Goal: Information Seeking & Learning: Learn about a topic

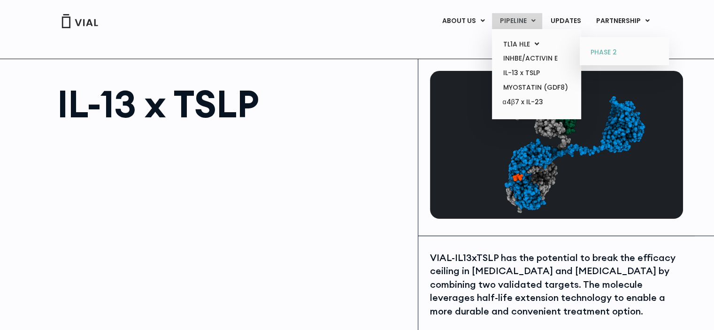
click at [489, 54] on link "PHASE 2" at bounding box center [624, 52] width 82 height 15
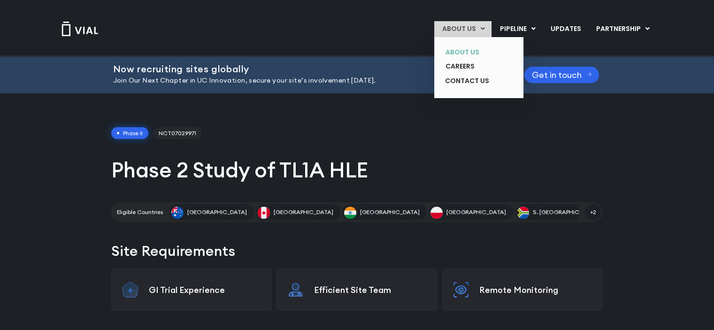
click at [470, 45] on link "ABOUT US" at bounding box center [472, 52] width 69 height 15
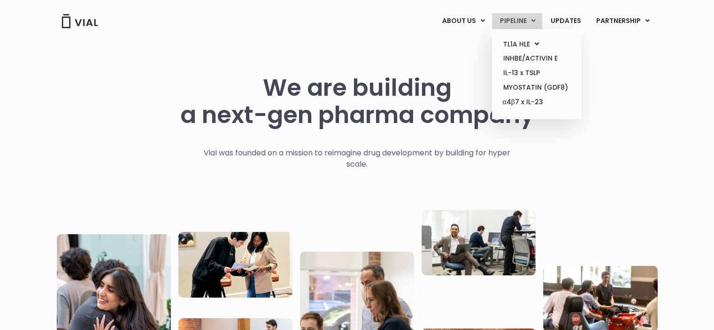
click at [532, 18] on link "PIPELINE" at bounding box center [517, 21] width 50 height 16
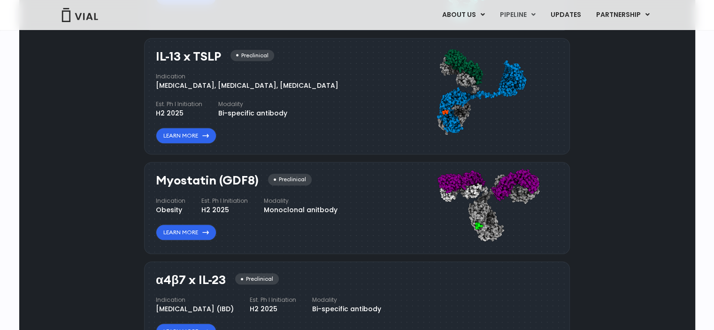
scroll to position [932, 0]
